Goal: Transaction & Acquisition: Purchase product/service

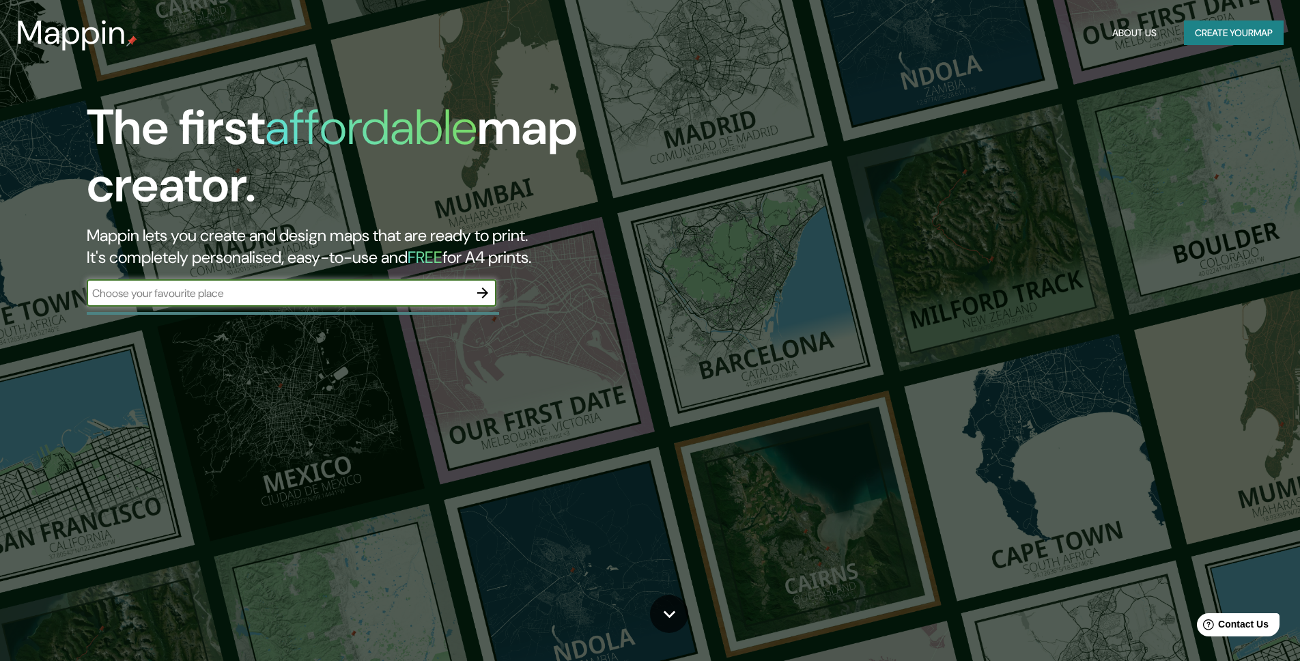
click at [238, 300] on input "text" at bounding box center [278, 293] width 382 height 16
type input "rumenka"
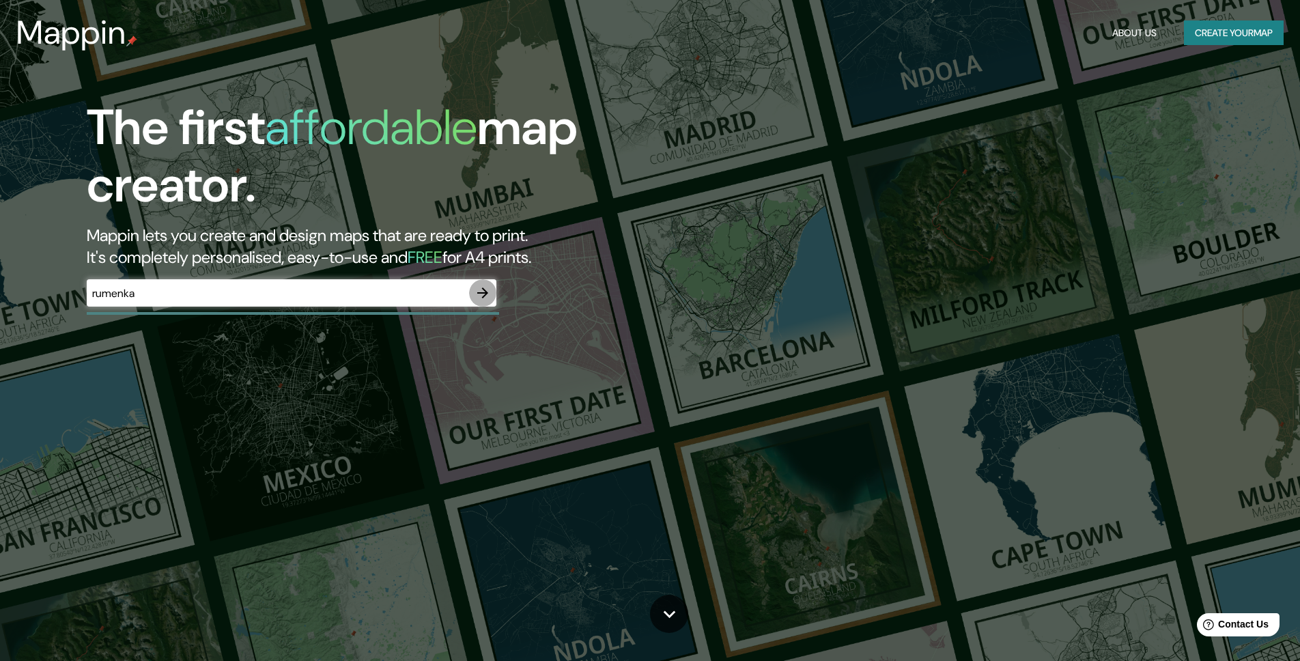
click at [484, 290] on icon "button" at bounding box center [482, 292] width 11 height 11
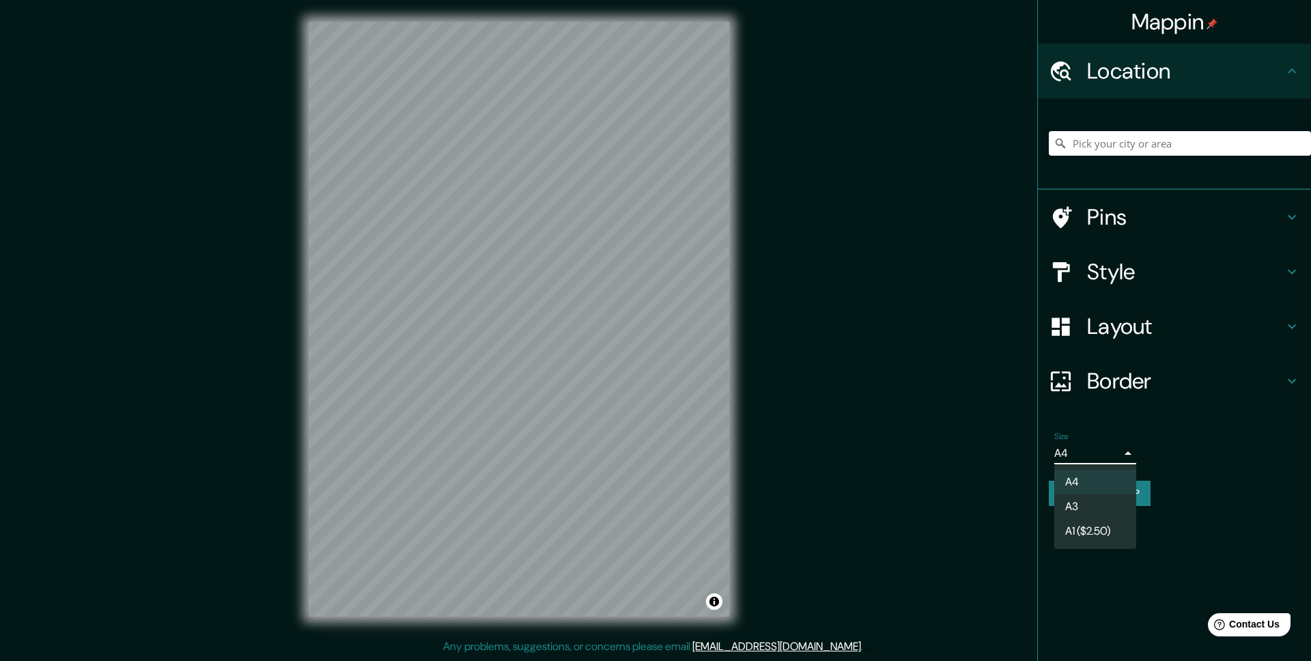
click at [1128, 447] on body "Mappin Location Pins Style Layout Border Choose a border. Hint : you can make l…" at bounding box center [655, 330] width 1311 height 661
click at [1104, 503] on li "A3" at bounding box center [1095, 506] width 82 height 25
type input "a4"
click at [1145, 77] on h4 "Location" at bounding box center [1185, 70] width 197 height 27
click at [1142, 139] on input "Pick your city or area" at bounding box center [1180, 143] width 262 height 25
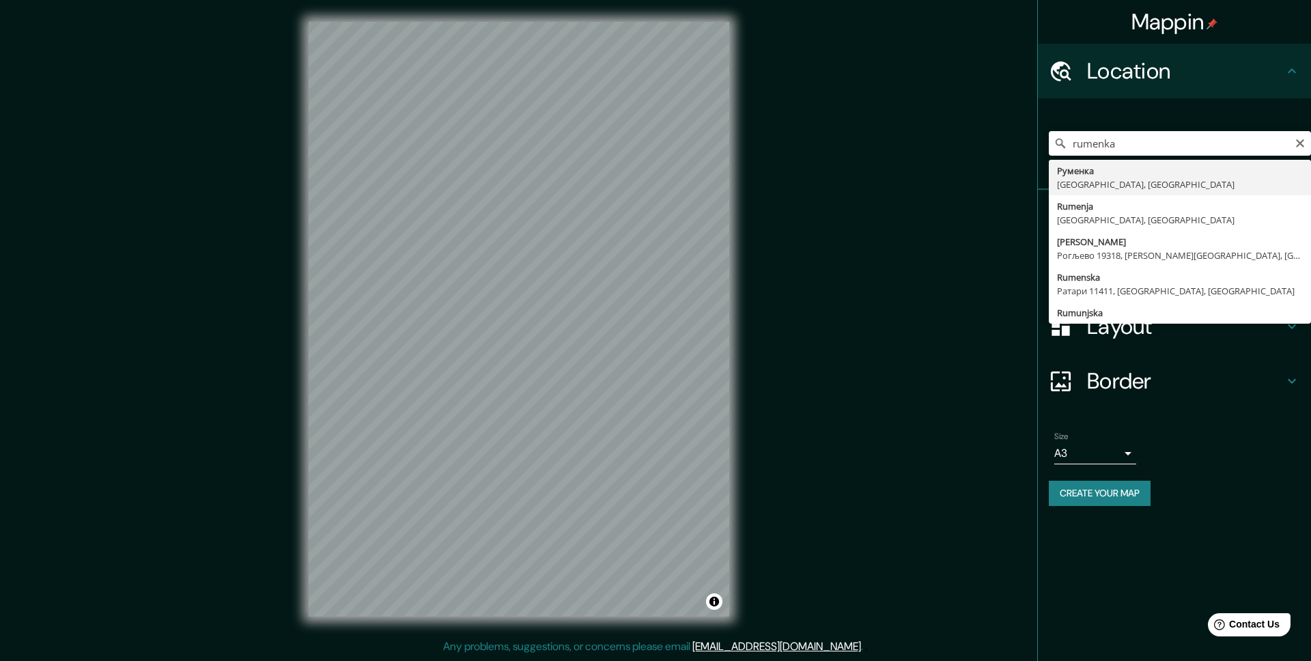
type input "Руменка, [GEOGRAPHIC_DATA], [GEOGRAPHIC_DATA]"
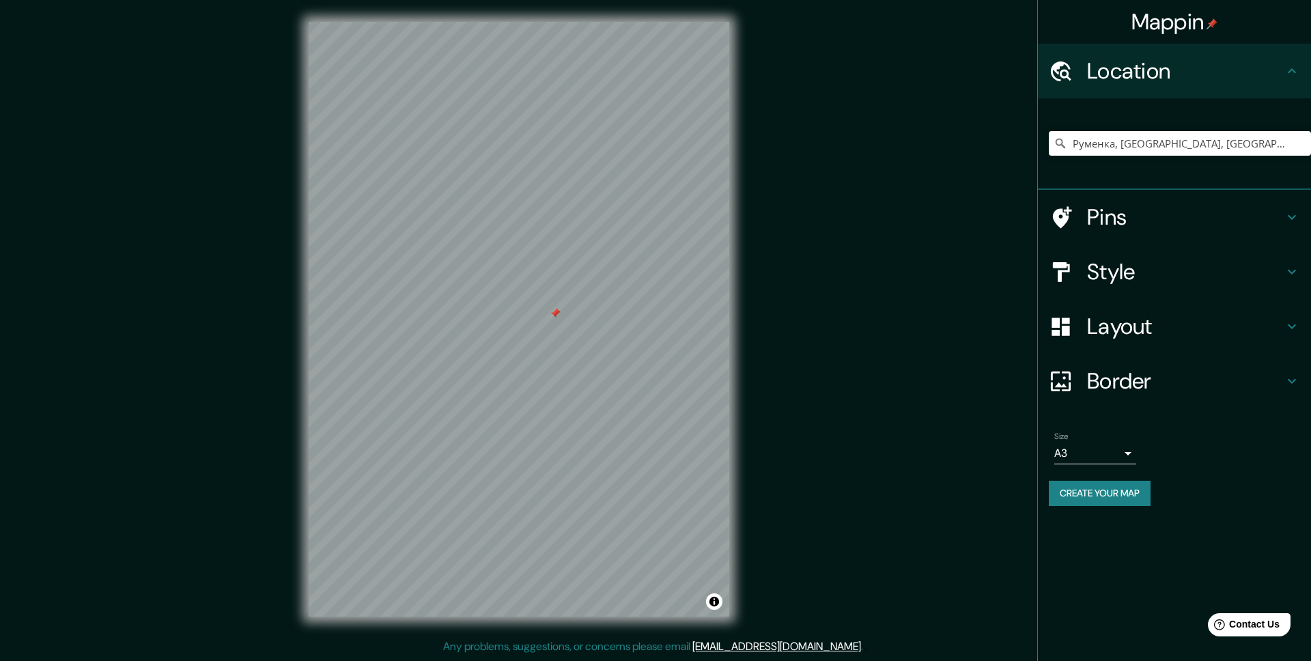
click at [1115, 327] on h4 "Layout" at bounding box center [1185, 326] width 197 height 27
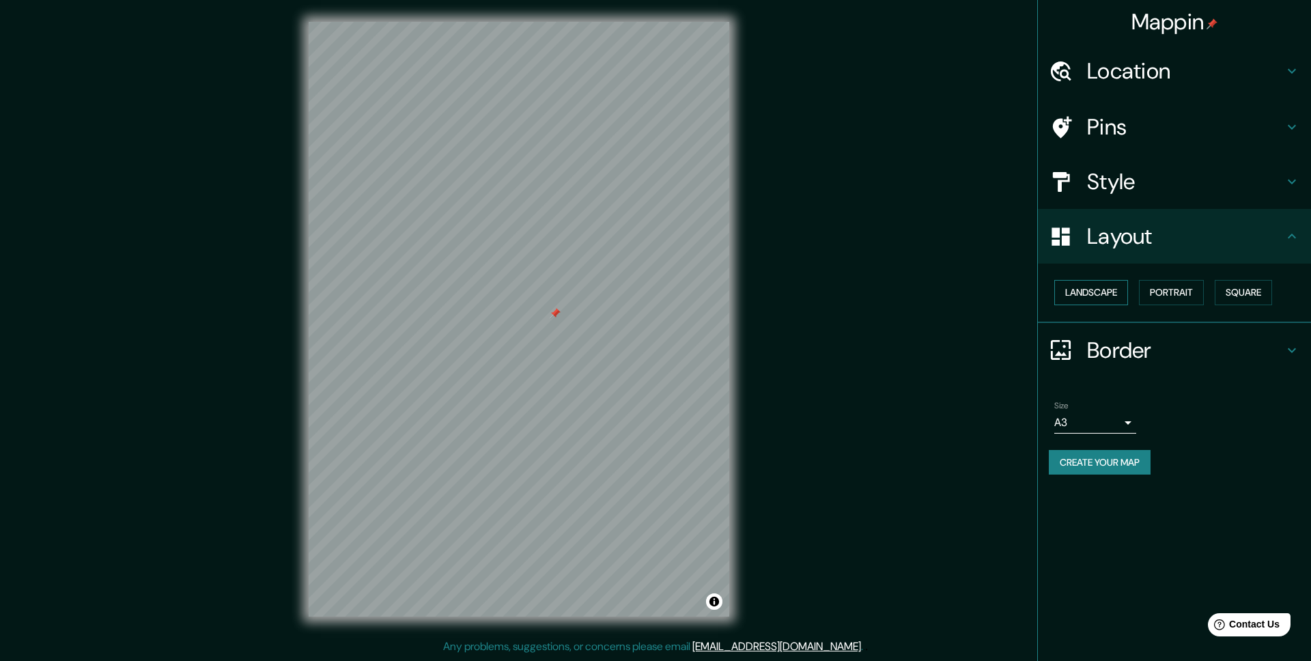
click at [1101, 291] on button "Landscape" at bounding box center [1091, 292] width 74 height 25
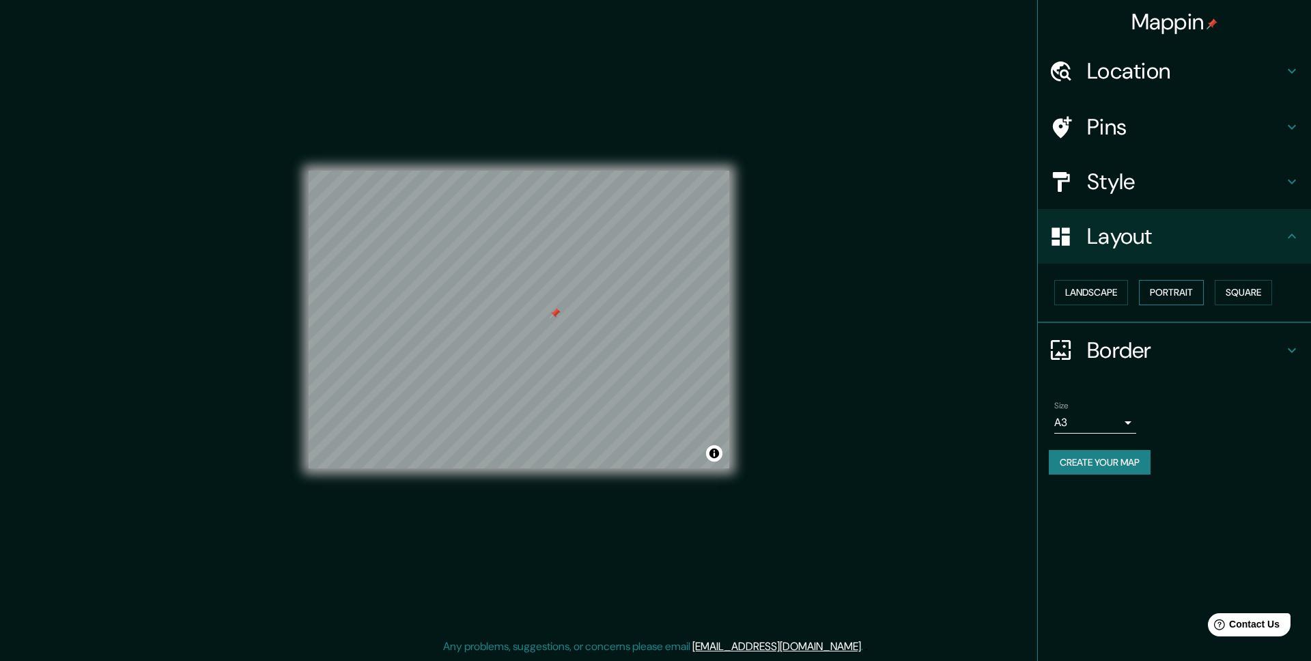
click at [1160, 291] on button "Portrait" at bounding box center [1171, 292] width 65 height 25
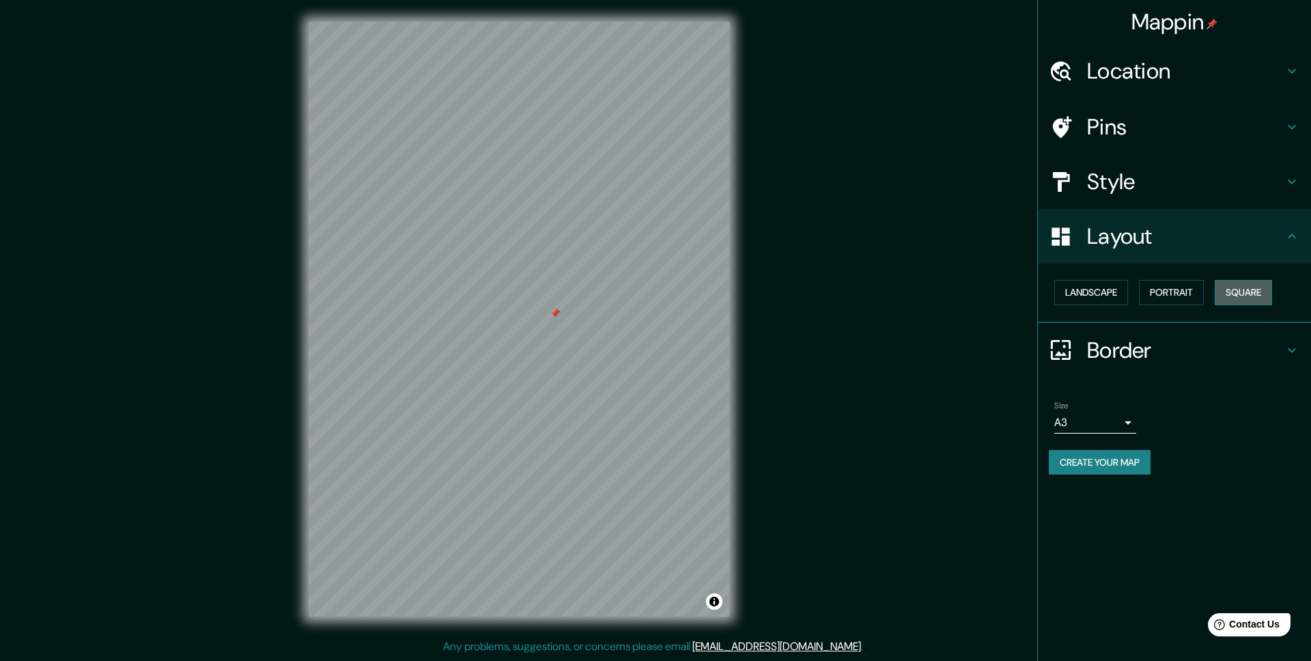
click at [1231, 292] on button "Square" at bounding box center [1243, 292] width 57 height 25
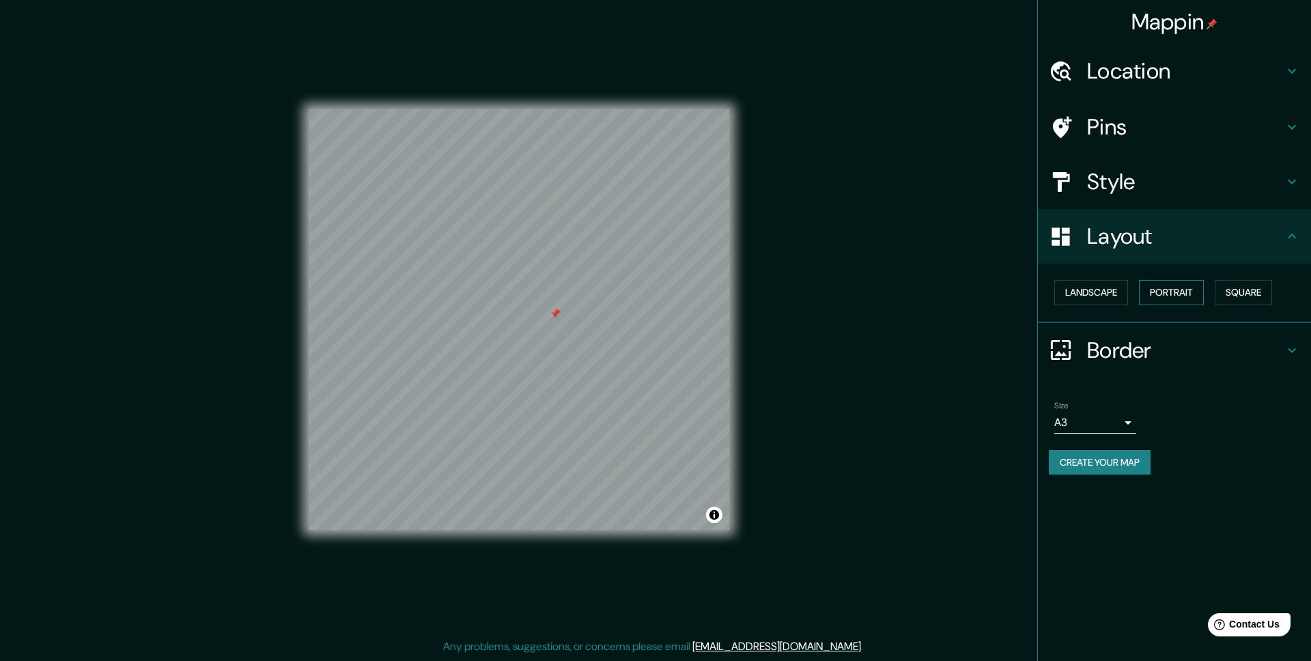
click at [1177, 296] on button "Portrait" at bounding box center [1171, 292] width 65 height 25
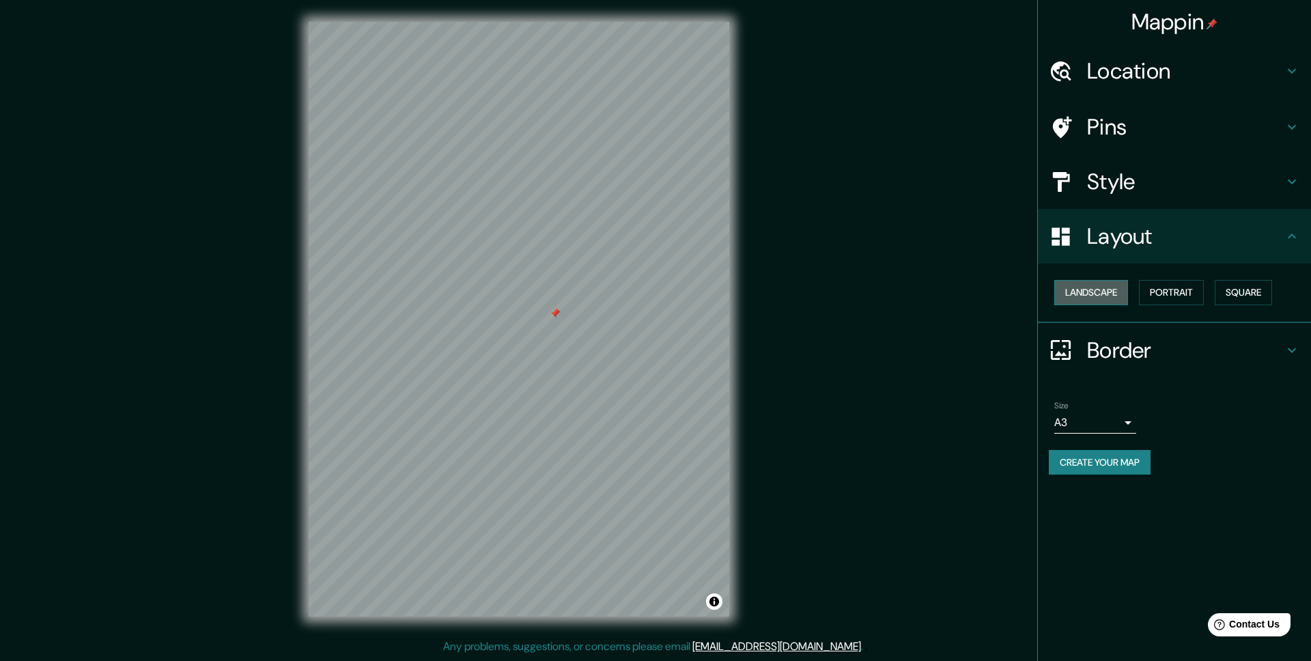
click at [1109, 294] on button "Landscape" at bounding box center [1091, 292] width 74 height 25
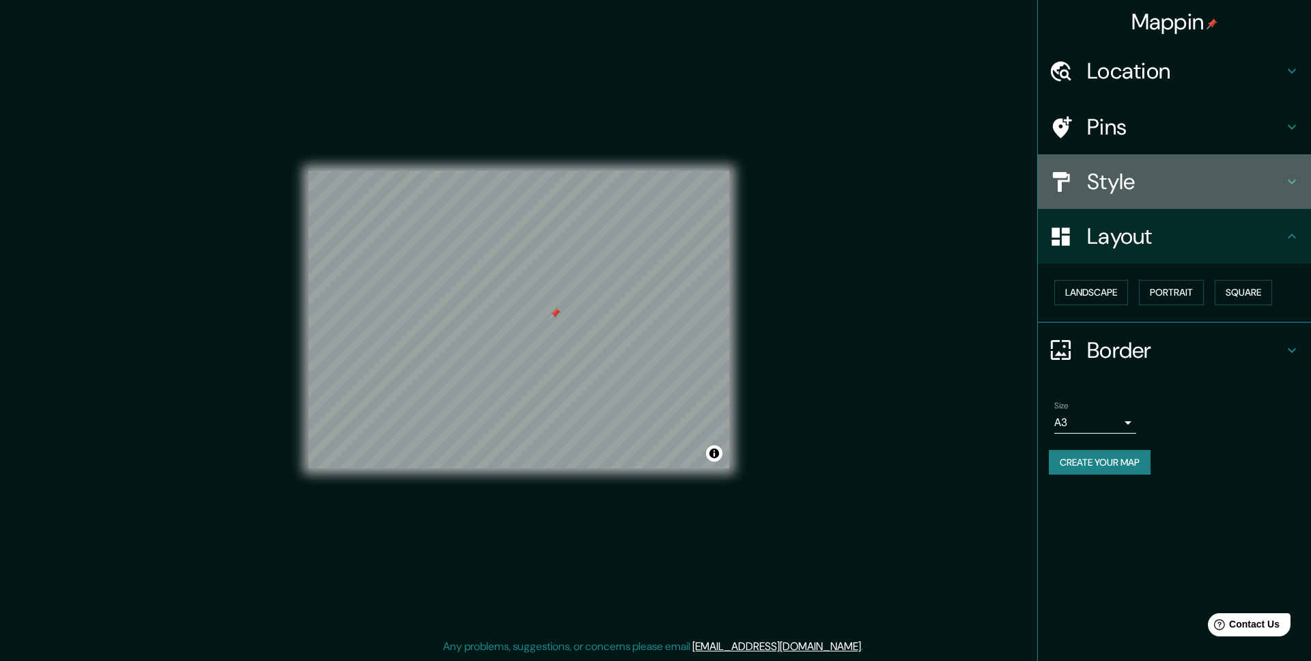
click at [1110, 184] on h4 "Style" at bounding box center [1185, 181] width 197 height 27
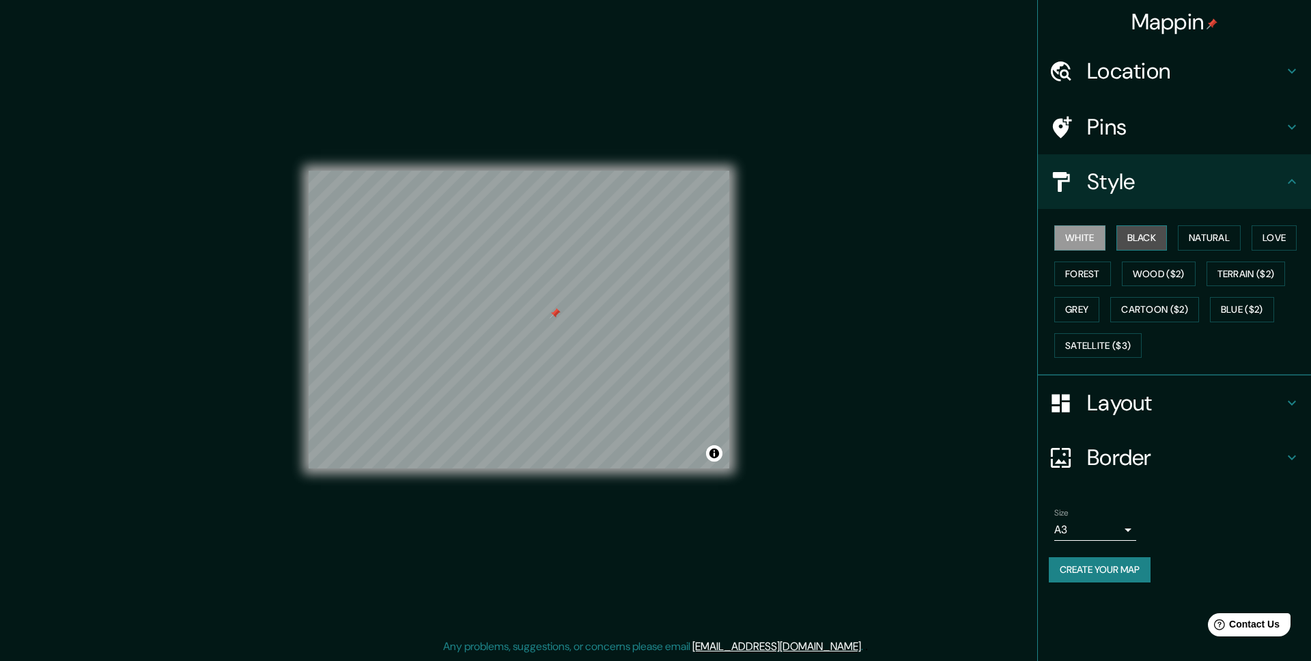
click at [1151, 235] on button "Black" at bounding box center [1142, 237] width 51 height 25
click at [1216, 236] on button "Natural" at bounding box center [1209, 237] width 63 height 25
click at [1297, 239] on button "Love" at bounding box center [1274, 237] width 45 height 25
click at [1162, 307] on button "Cartoon ($2)" at bounding box center [1154, 309] width 89 height 25
click at [1084, 303] on button "Grey" at bounding box center [1076, 309] width 45 height 25
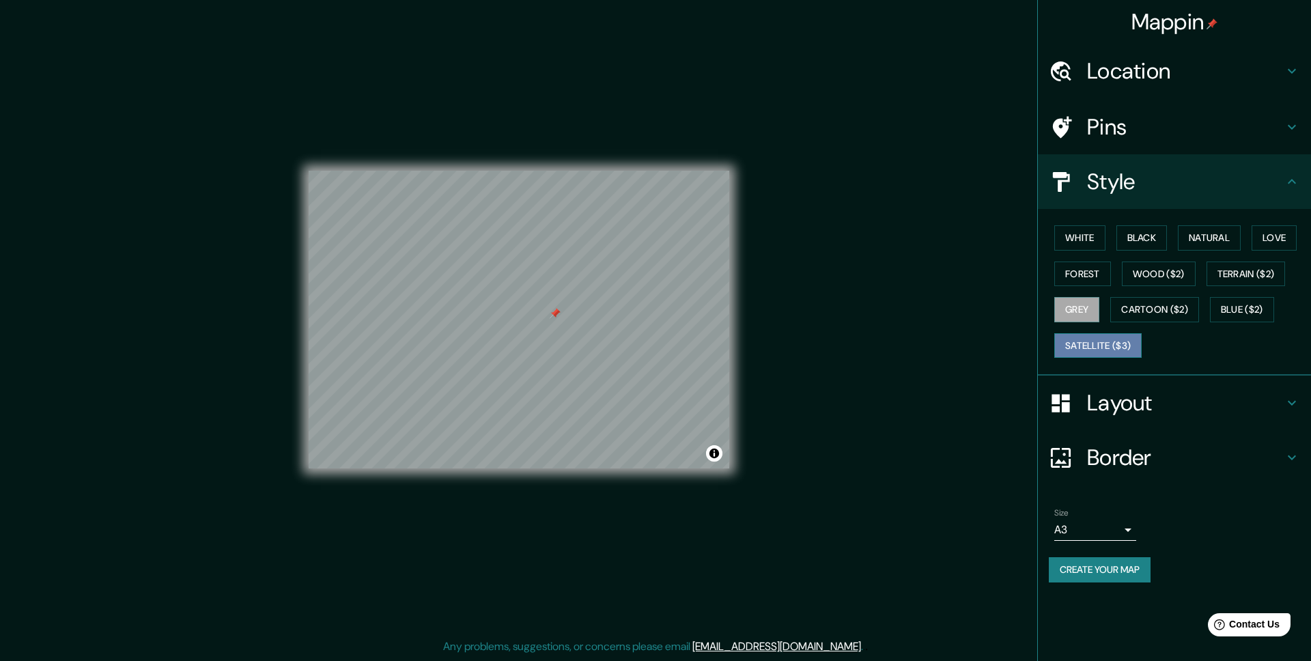
click at [1099, 355] on button "Satellite ($3)" at bounding box center [1097, 345] width 87 height 25
click at [1073, 235] on button "White" at bounding box center [1079, 237] width 51 height 25
